Goal: Obtain resource: Download file/media

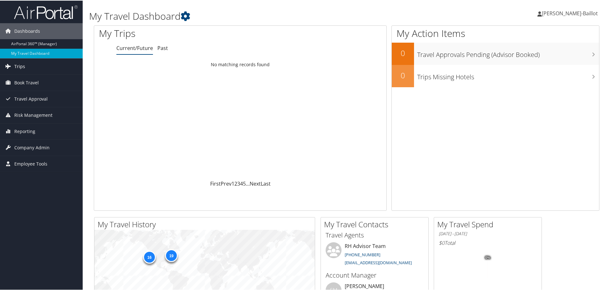
click at [15, 60] on span "Trips" at bounding box center [19, 66] width 11 height 16
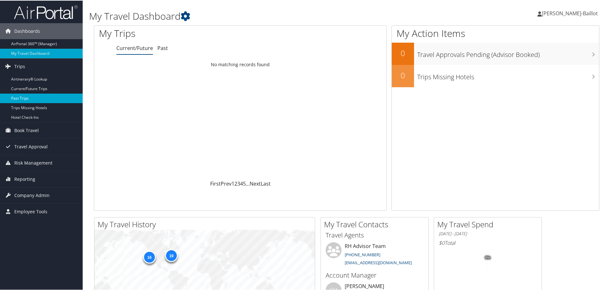
click at [24, 95] on link "Past Trips" at bounding box center [41, 98] width 83 height 10
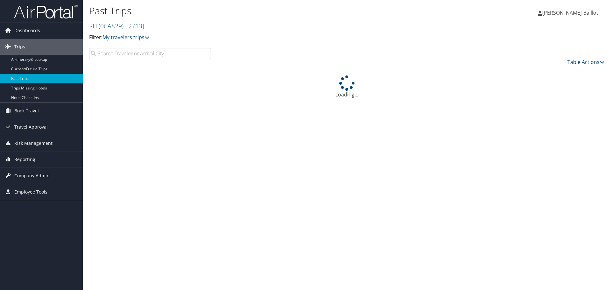
click at [147, 54] on input "search" at bounding box center [150, 53] width 122 height 11
type input "stuhl"
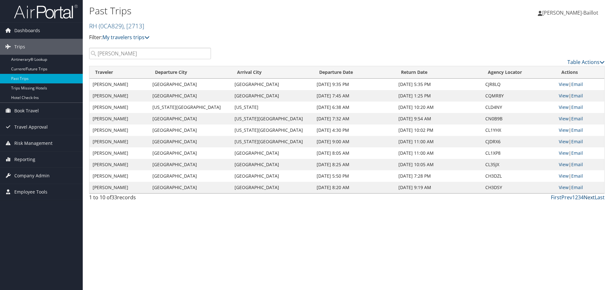
click at [589, 197] on link "Next" at bounding box center [588, 197] width 11 height 7
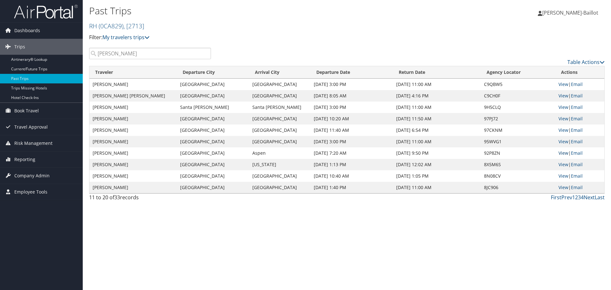
click at [559, 154] on link "View" at bounding box center [563, 153] width 10 height 6
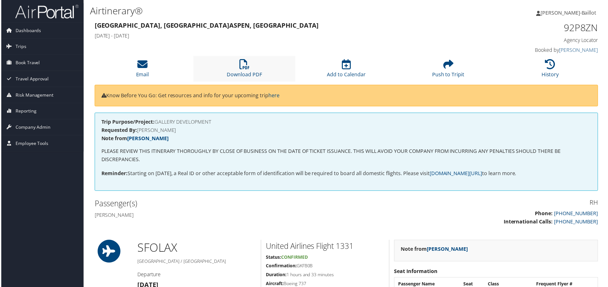
click at [252, 65] on li "Download PDF" at bounding box center [244, 69] width 102 height 26
